Goal: Task Accomplishment & Management: Manage account settings

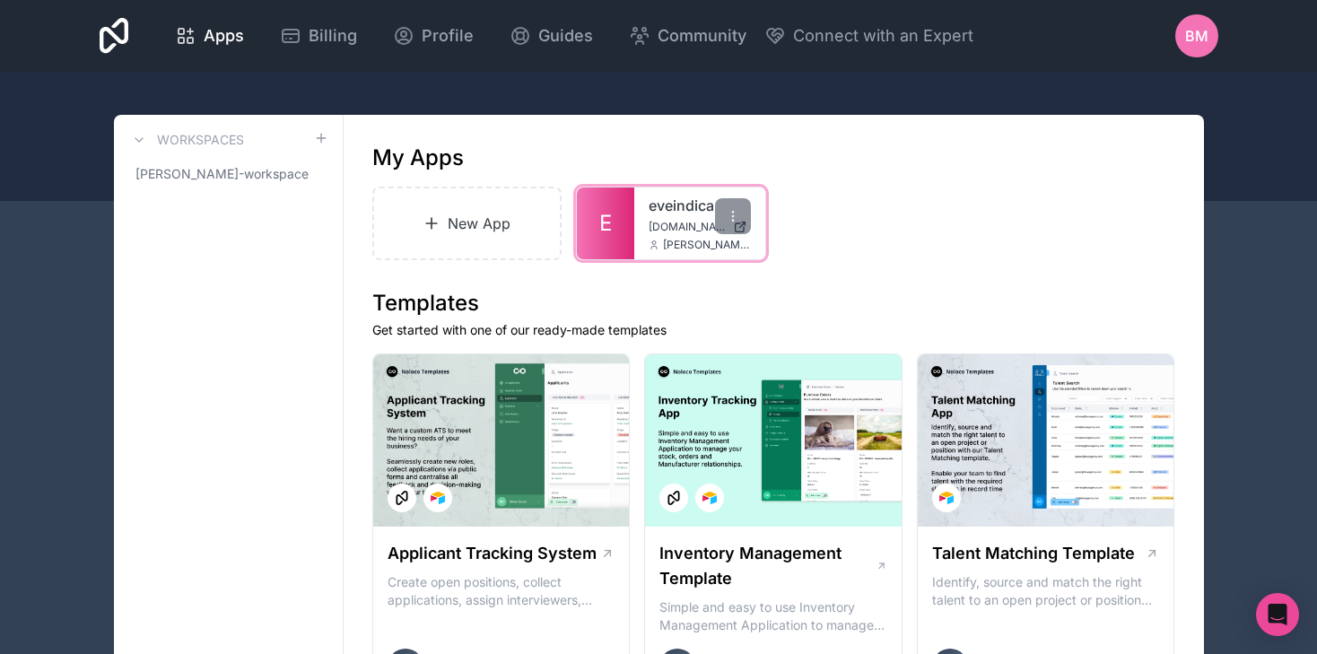
click at [646, 245] on div "eveindica eveindica.noloco.co bruno.montin@gpbm.com.br" at bounding box center [699, 224] width 131 height 72
click at [735, 227] on div at bounding box center [733, 216] width 36 height 36
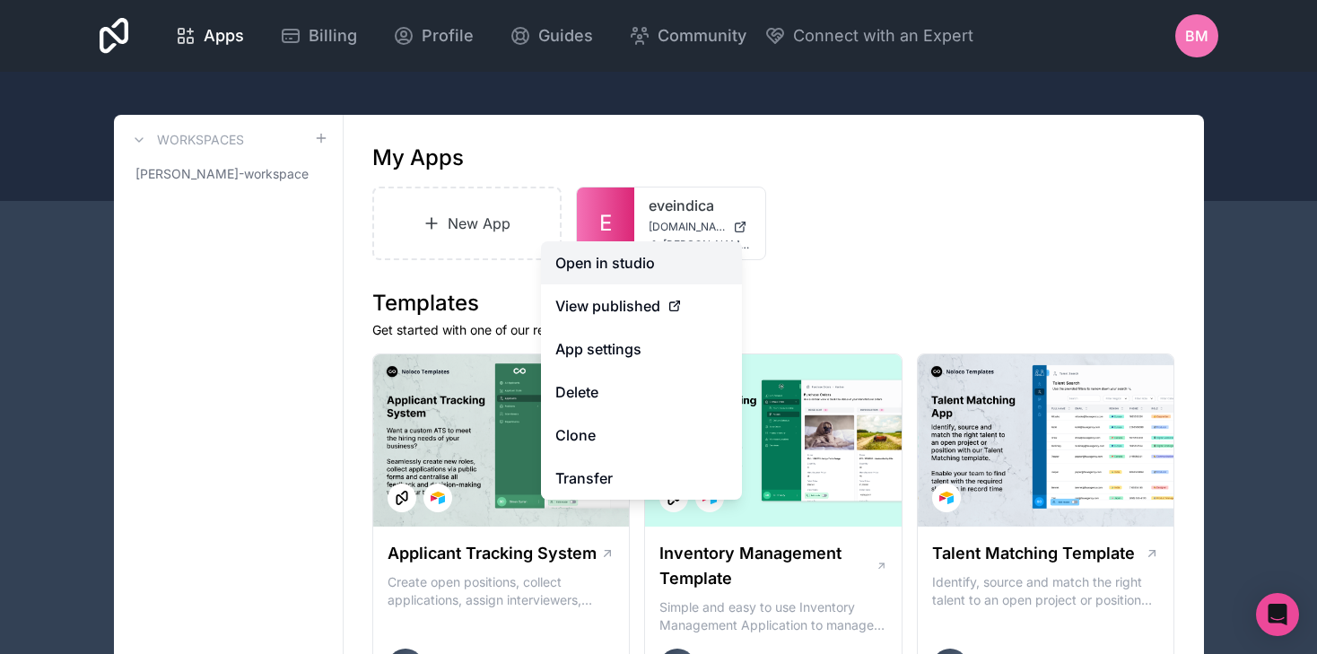
click at [663, 258] on link "Open in studio" at bounding box center [641, 262] width 201 height 43
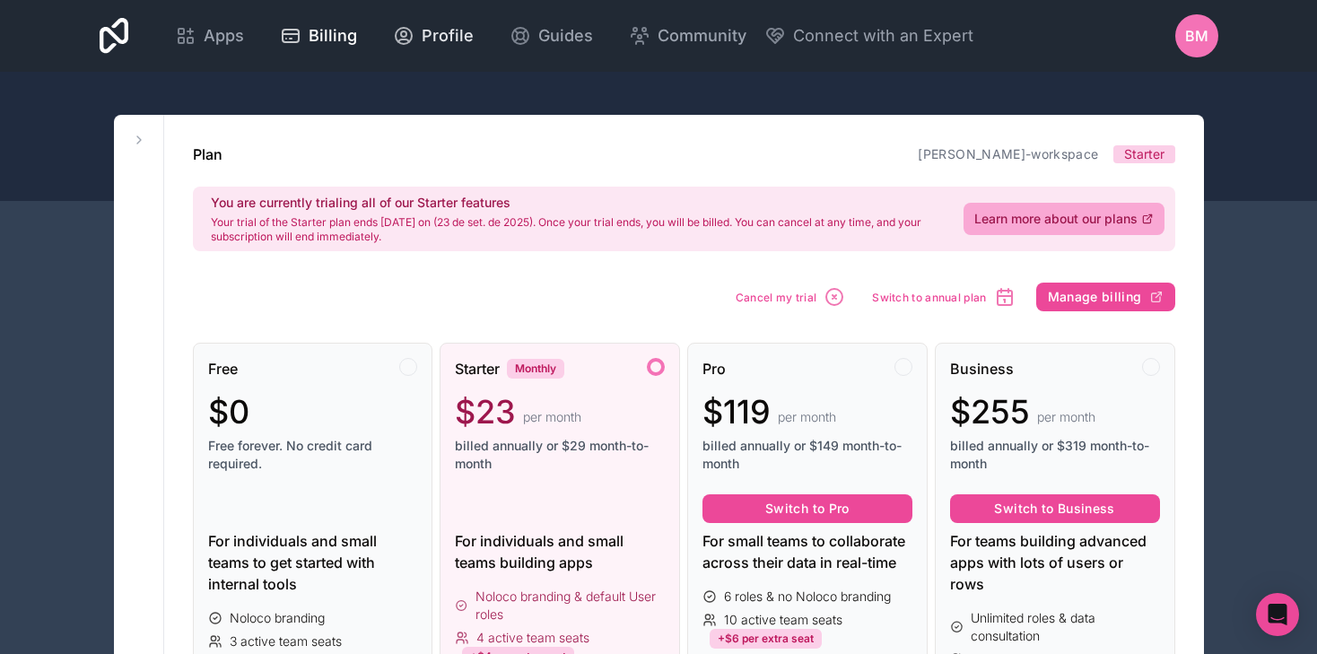
click at [444, 46] on span "Profile" at bounding box center [448, 35] width 52 height 25
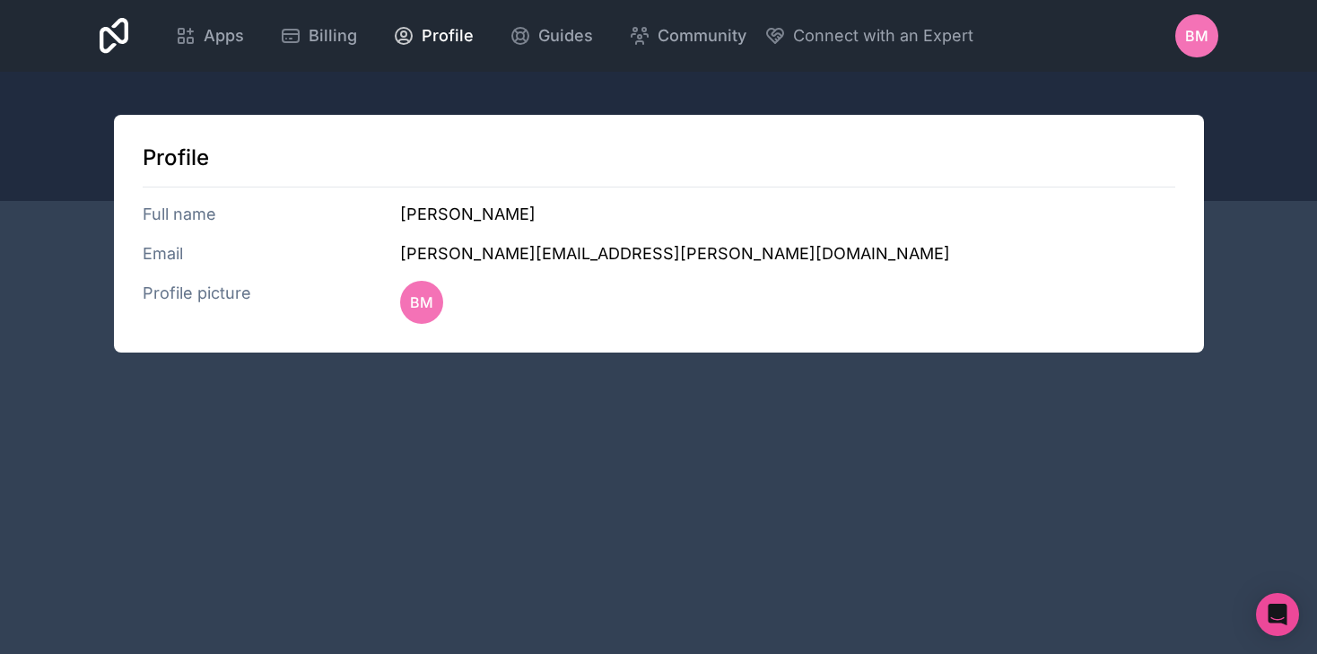
click at [1179, 31] on div "BM" at bounding box center [1196, 35] width 43 height 43
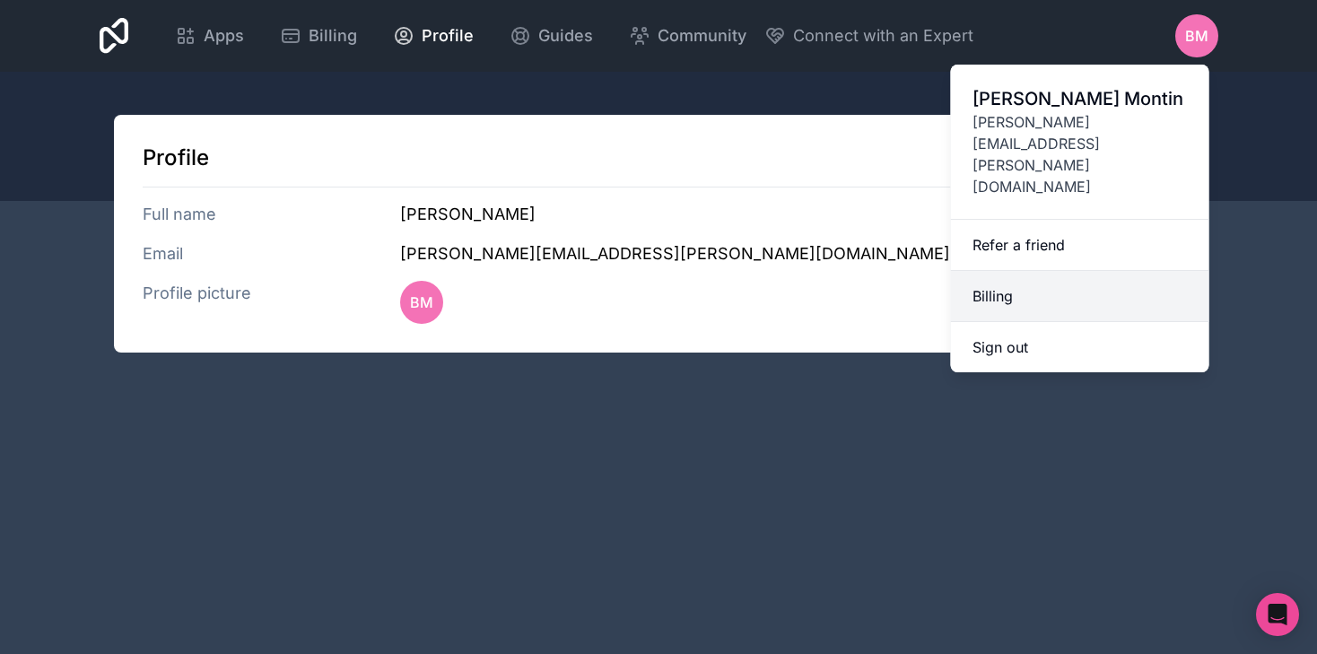
click at [1030, 271] on link "Billing" at bounding box center [1080, 296] width 258 height 51
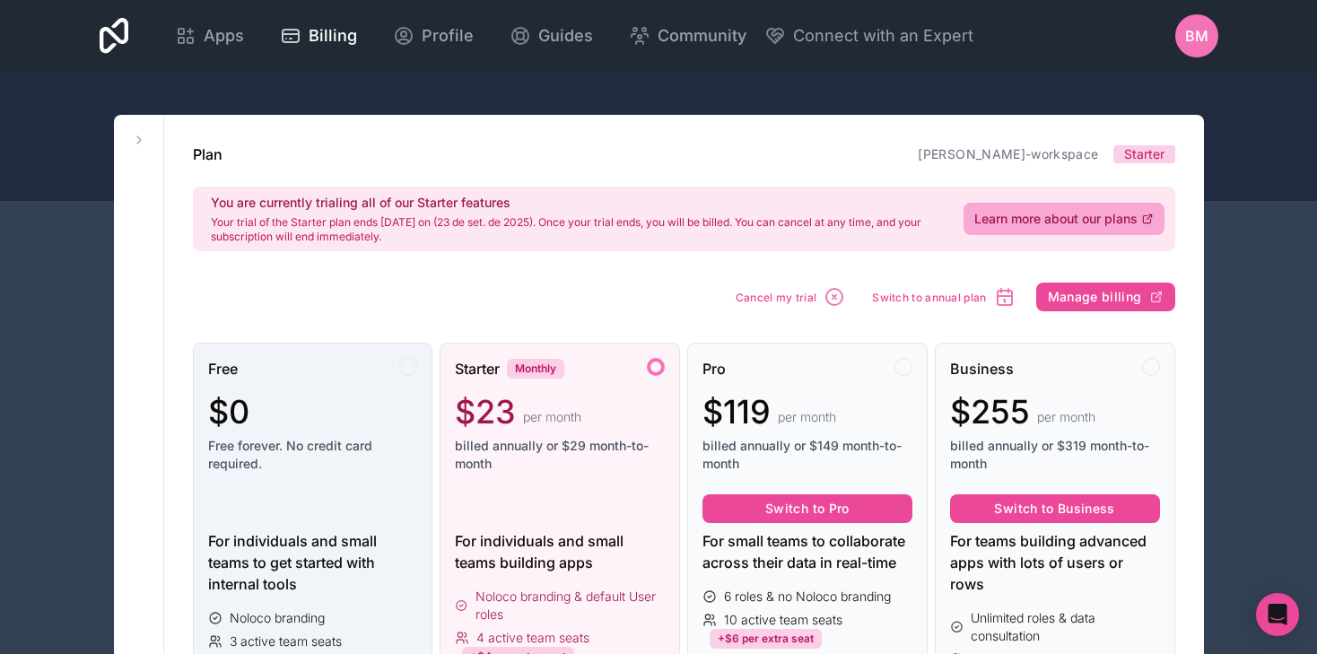
click at [386, 421] on div "$0" at bounding box center [313, 412] width 210 height 36
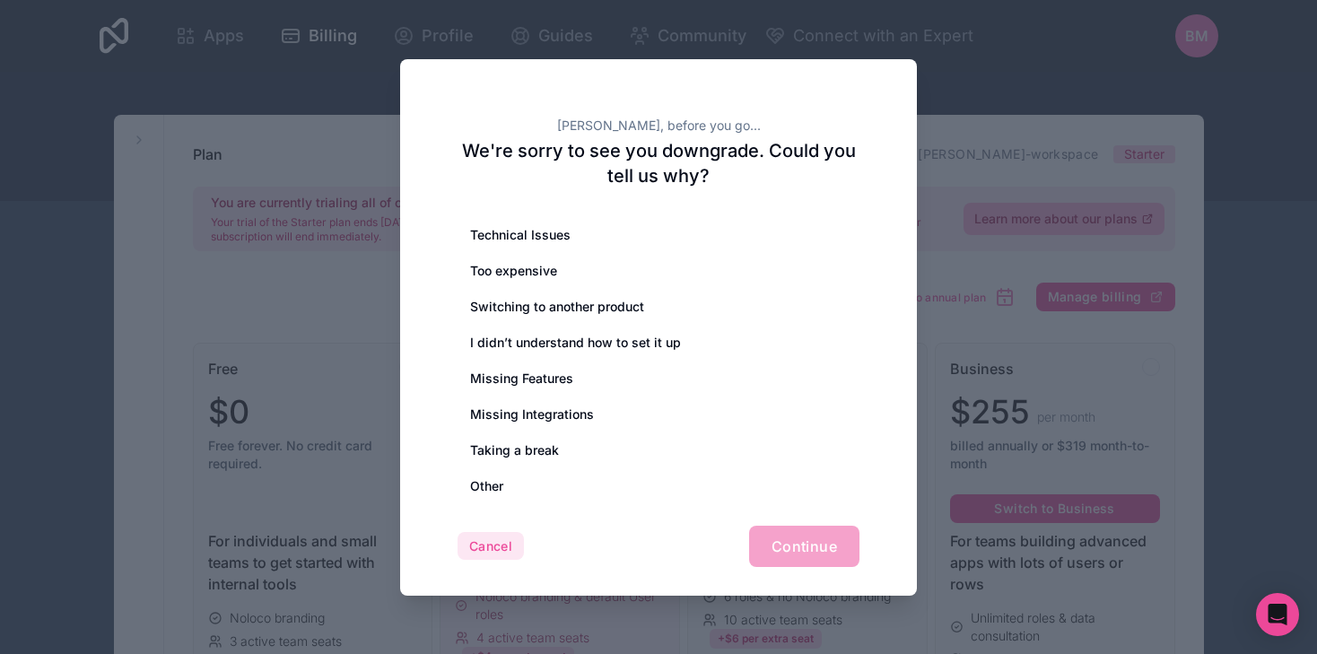
click at [521, 533] on button "Cancel" at bounding box center [491, 546] width 66 height 29
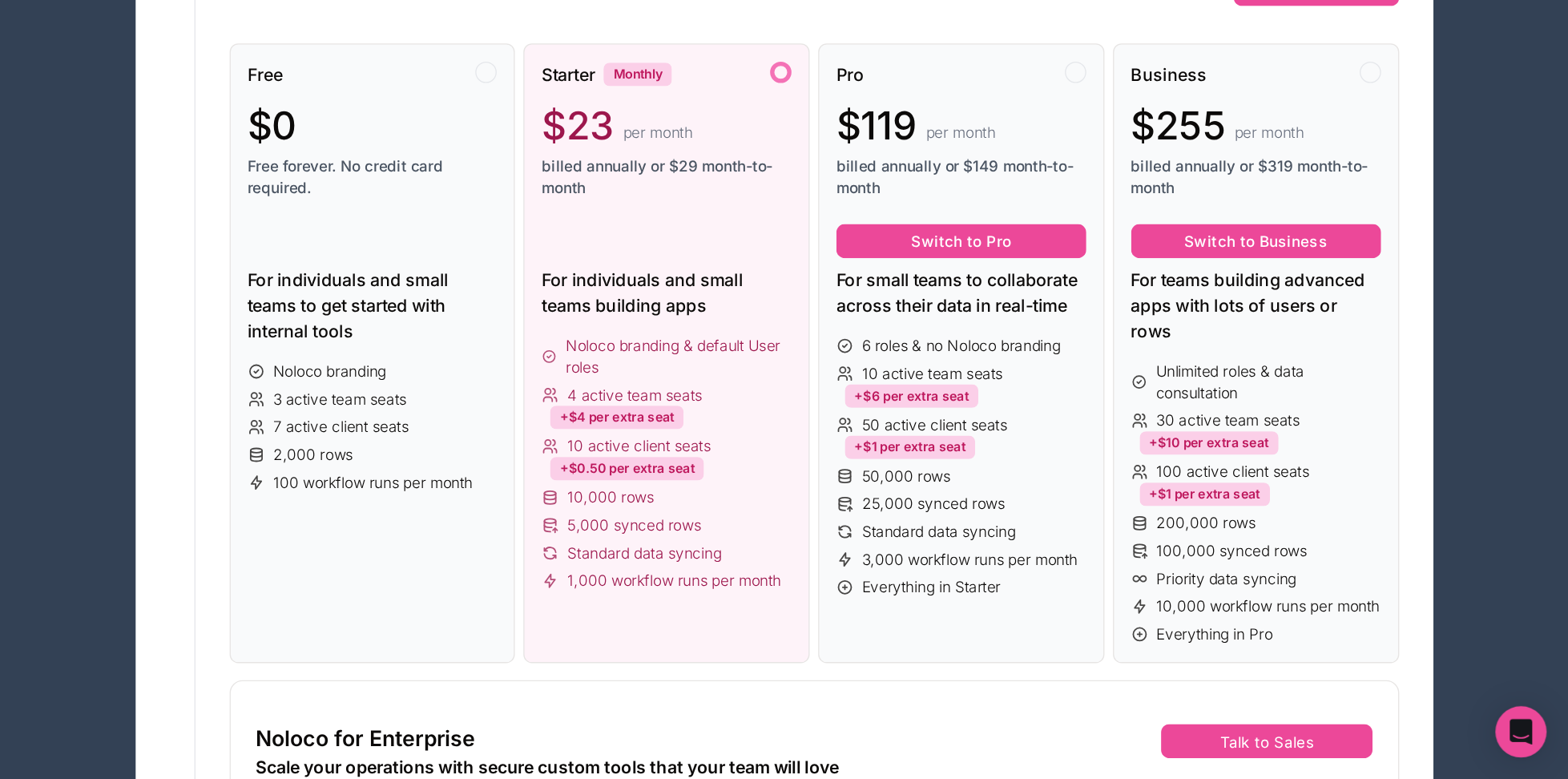
scroll to position [236, 0]
